Goal: Communication & Community: Answer question/provide support

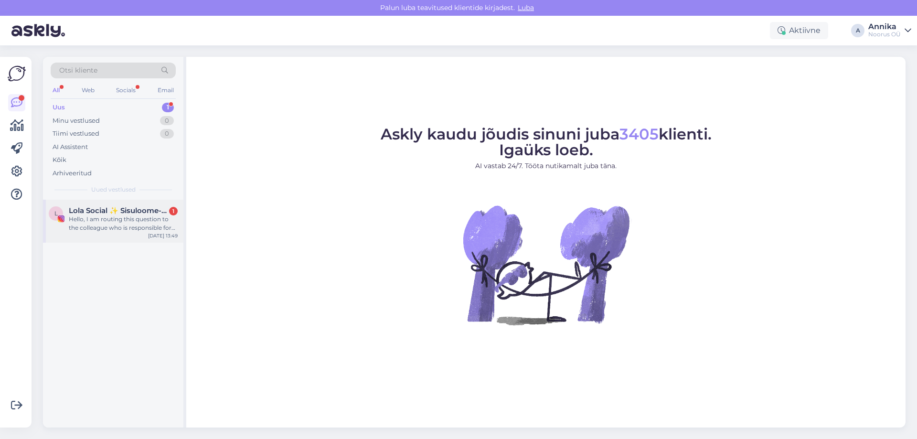
click at [125, 205] on div "L Lola Social ✨ Sisuloome- ja halduse agentuur ✨ 1 Hello, I am routing this que…" at bounding box center [113, 221] width 140 height 43
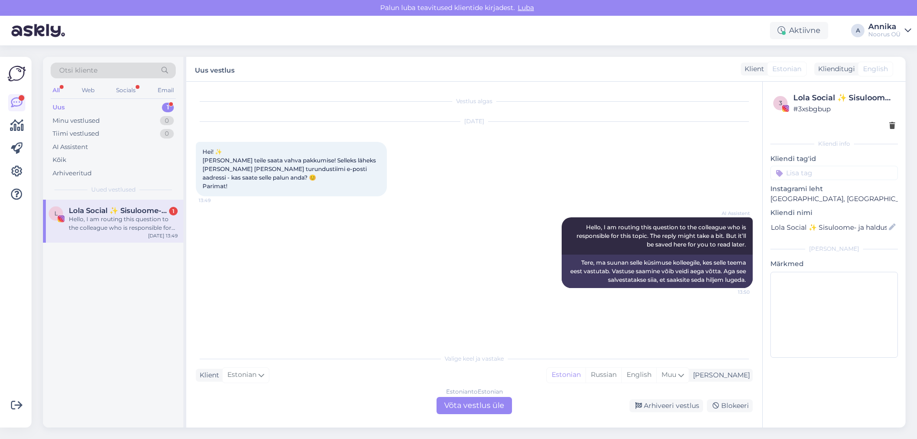
click at [461, 395] on div "Estonian to Estonian" at bounding box center [474, 391] width 57 height 9
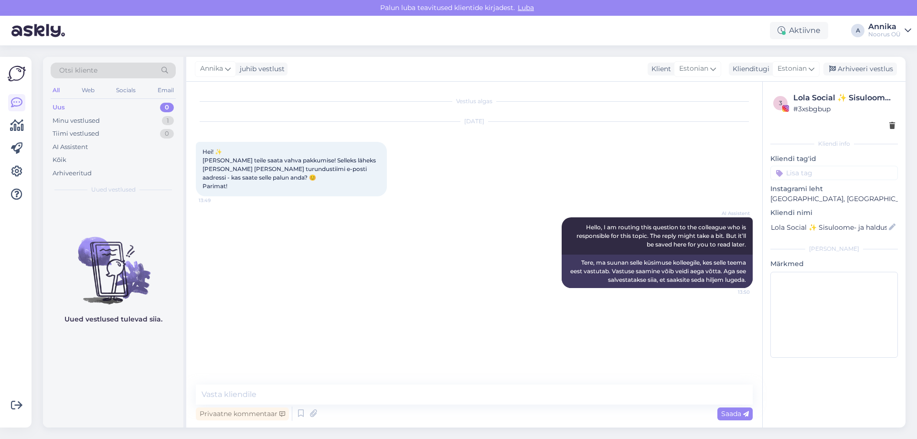
click at [381, 373] on div "Vestlus algas [DATE] Hei! ✨ [PERSON_NAME] teile saata vahva pakkumise! Selleks …" at bounding box center [479, 233] width 566 height 285
drag, startPoint x: 383, startPoint y: 378, endPoint x: 387, endPoint y: 381, distance: 5.8
click at [384, 378] on div "Vestlus algas [DATE] Hei! ✨ [PERSON_NAME] teile saata vahva pakkumise! Selleks …" at bounding box center [474, 255] width 576 height 346
click at [389, 383] on div "Vestlus algas [DATE] Hei! ✨ [PERSON_NAME] teile saata vahva pakkumise! Selleks …" at bounding box center [474, 255] width 576 height 346
click at [390, 388] on textarea at bounding box center [474, 395] width 557 height 20
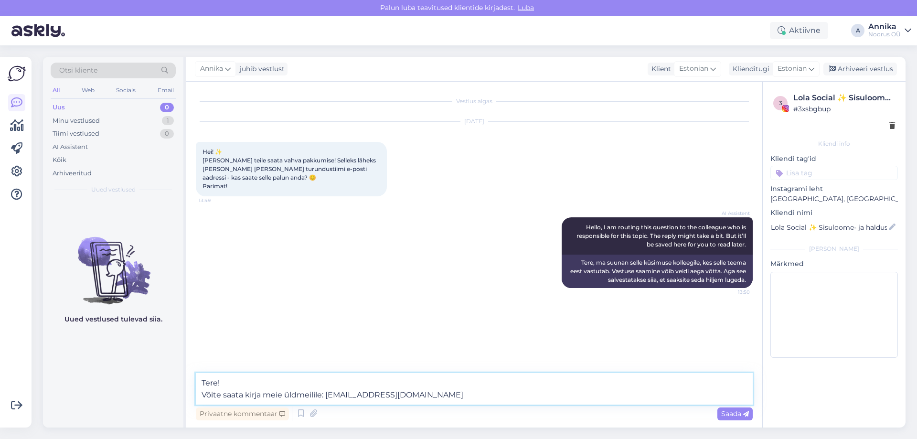
type textarea "Tere! Võite saata kirja meie üldmeilile: [EMAIL_ADDRESS][DOMAIN_NAME]"
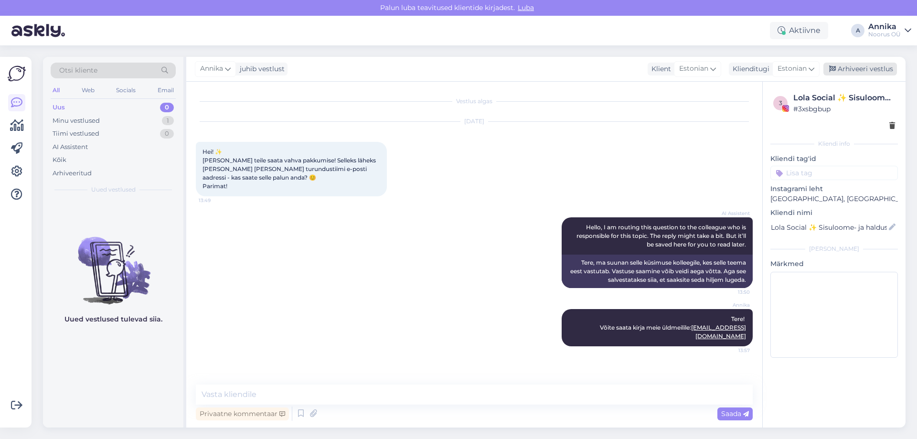
click at [857, 71] on div "Arhiveeri vestlus" at bounding box center [861, 69] width 74 height 13
